Goal: Task Accomplishment & Management: Manage account settings

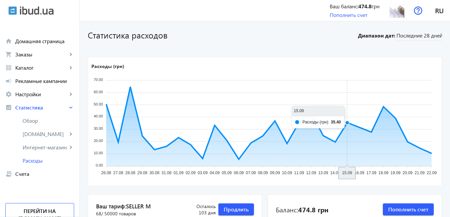
scroll to position [13, 0]
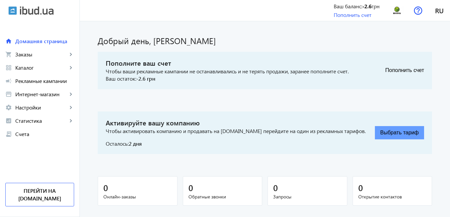
click at [392, 134] on button "Выбрать тариф" at bounding box center [399, 132] width 49 height 13
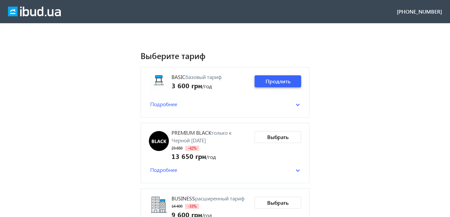
click at [268, 83] on span "Продлить" at bounding box center [277, 81] width 25 height 7
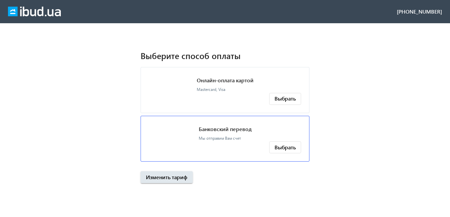
click at [244, 133] on div "Банковский перевод Мы отправим Вам счет" at bounding box center [225, 133] width 53 height 18
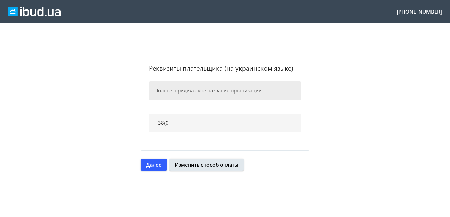
click at [171, 94] on div at bounding box center [225, 90] width 142 height 19
paste input "Пиломатериалы"
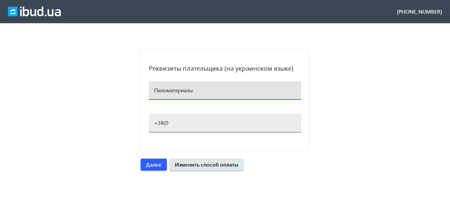
type input "Пиломатериалы"
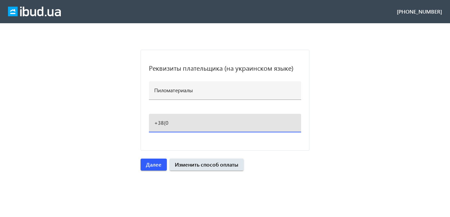
click at [174, 122] on input "+38(0" at bounding box center [225, 122] width 142 height 7
type input "[PHONE_NUMBER]"
click at [155, 165] on span "Далее" at bounding box center [154, 164] width 16 height 7
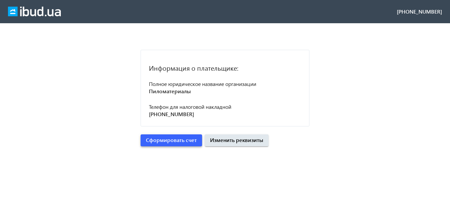
click at [167, 139] on span "Сформировать счет" at bounding box center [171, 140] width 51 height 7
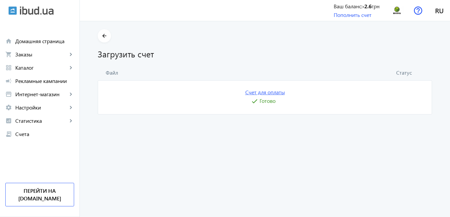
click at [266, 93] on link "Счет для оплаты" at bounding box center [265, 92] width 40 height 7
click at [396, 13] on img at bounding box center [396, 10] width 15 height 15
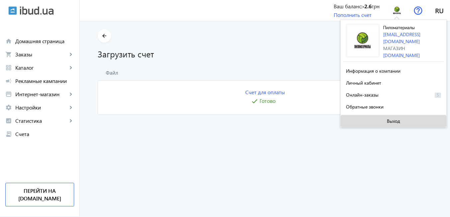
click at [384, 119] on span at bounding box center [394, 121] width 106 height 16
